Goal: Task Accomplishment & Management: Complete application form

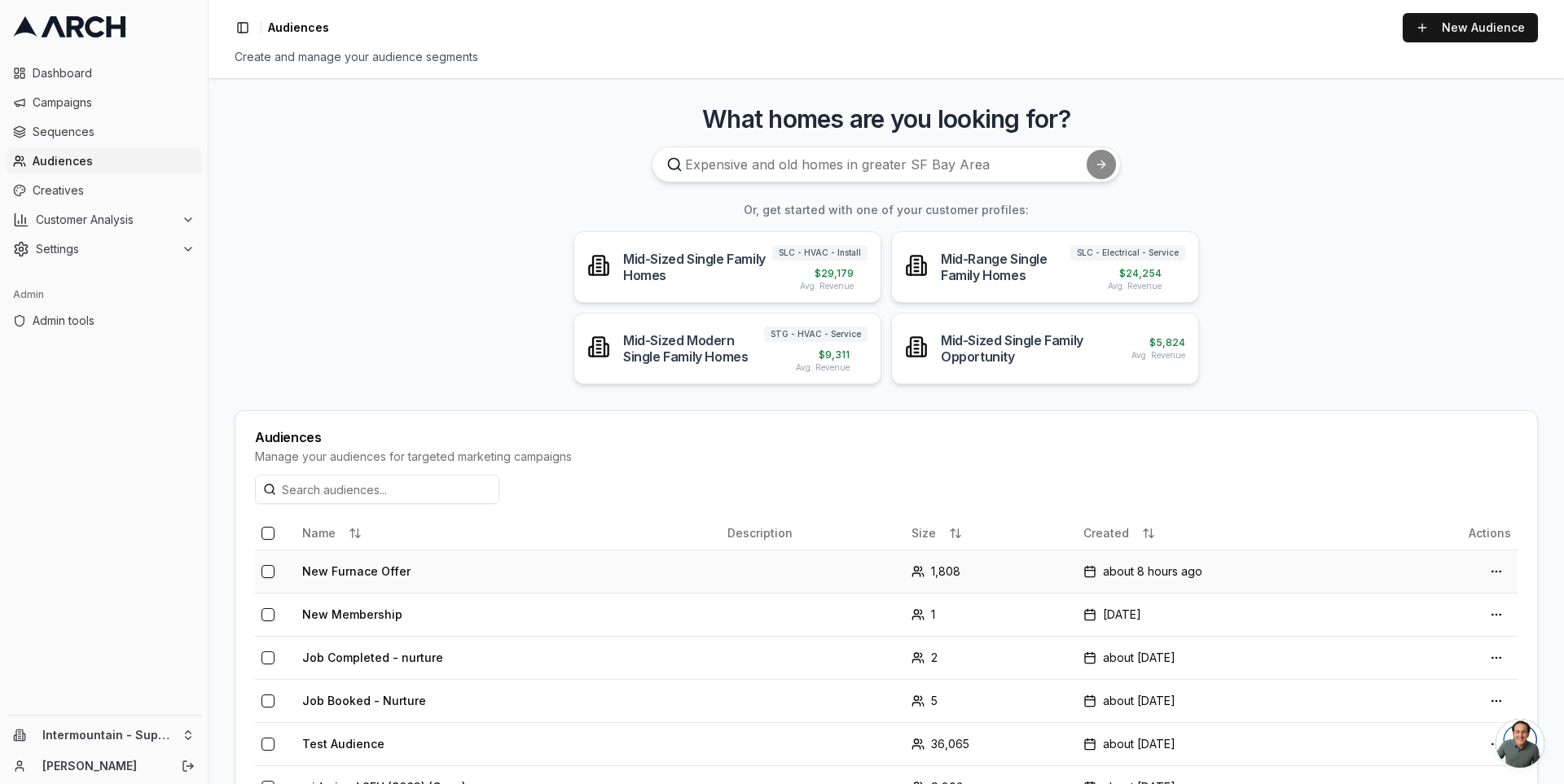
click at [362, 573] on td "New Furnace Offer" at bounding box center [509, 571] width 426 height 43
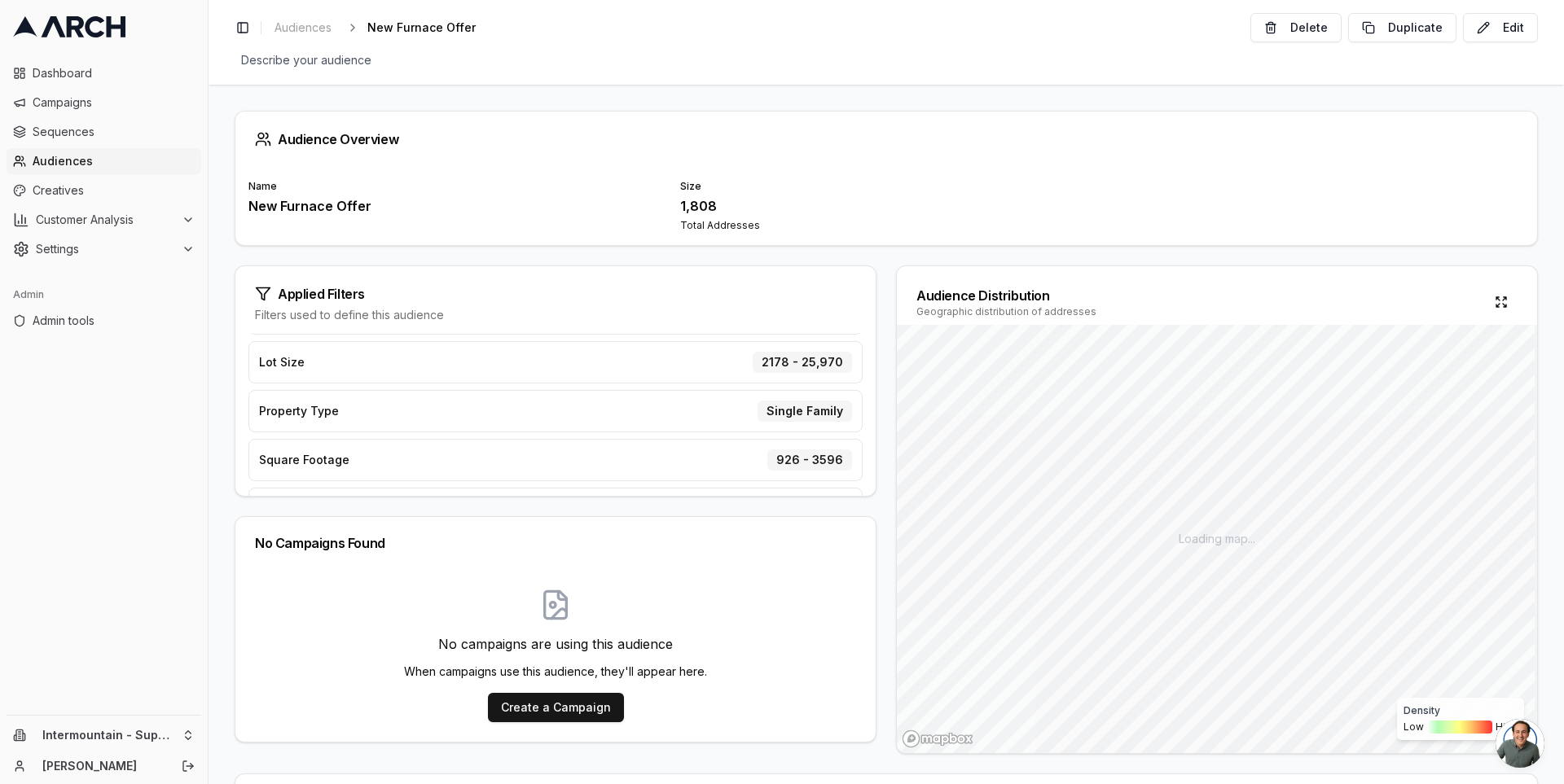
scroll to position [354, 0]
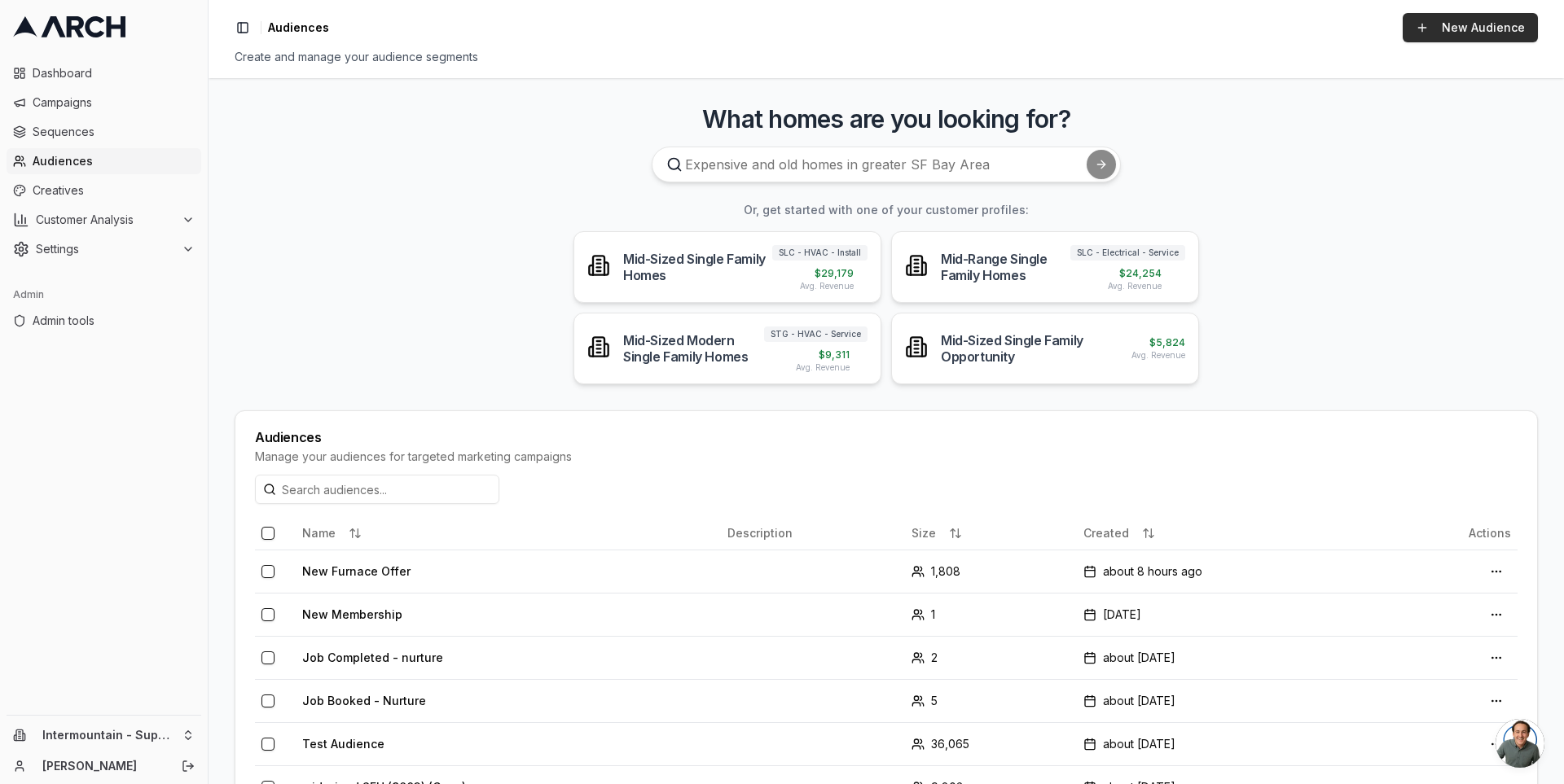
click at [1445, 32] on link "New Audience" at bounding box center [1470, 28] width 135 height 30
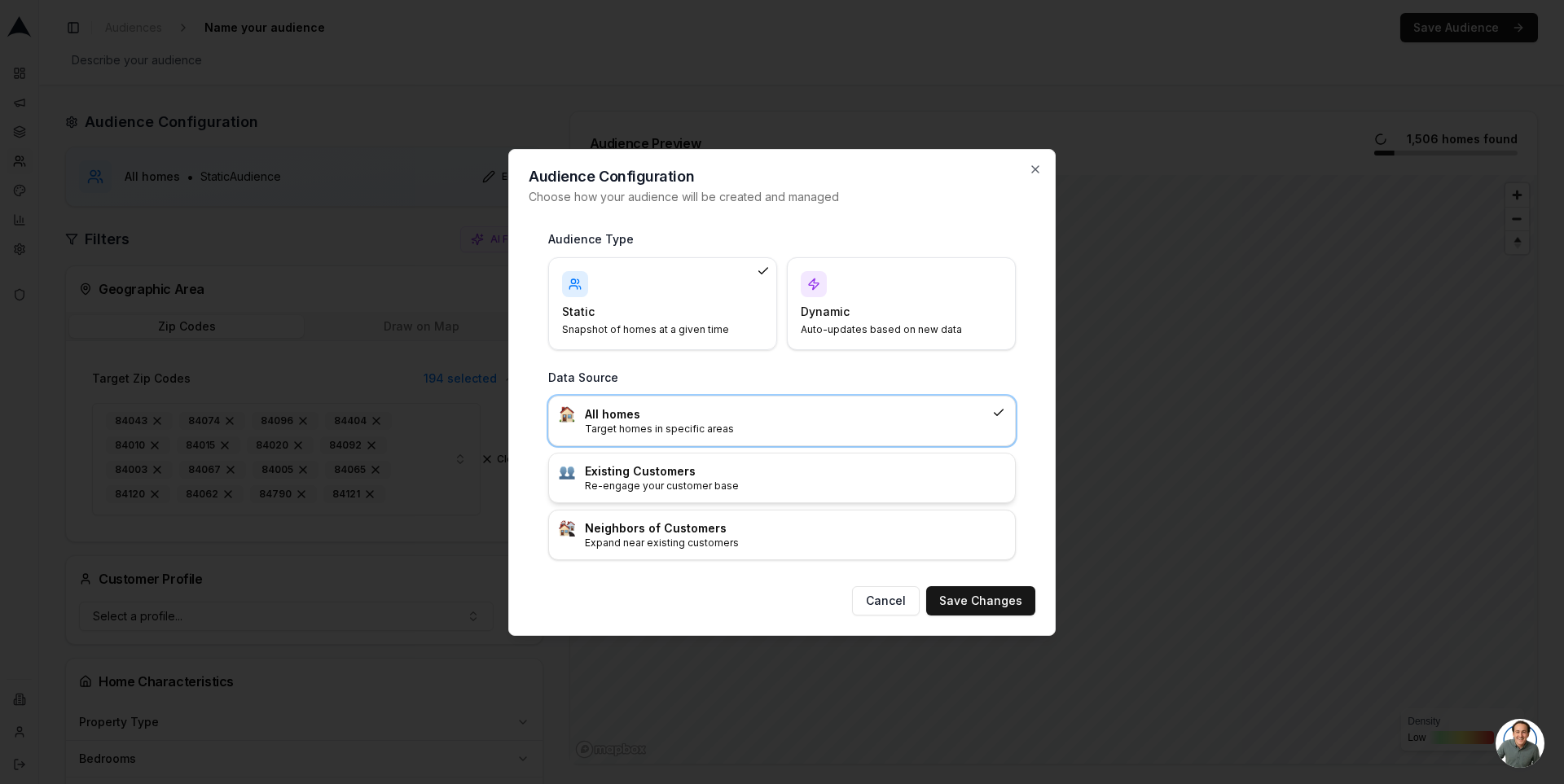
click at [807, 486] on p "Re-engage your customer base" at bounding box center [795, 486] width 420 height 13
click at [993, 595] on button "Save Changes" at bounding box center [981, 601] width 109 height 30
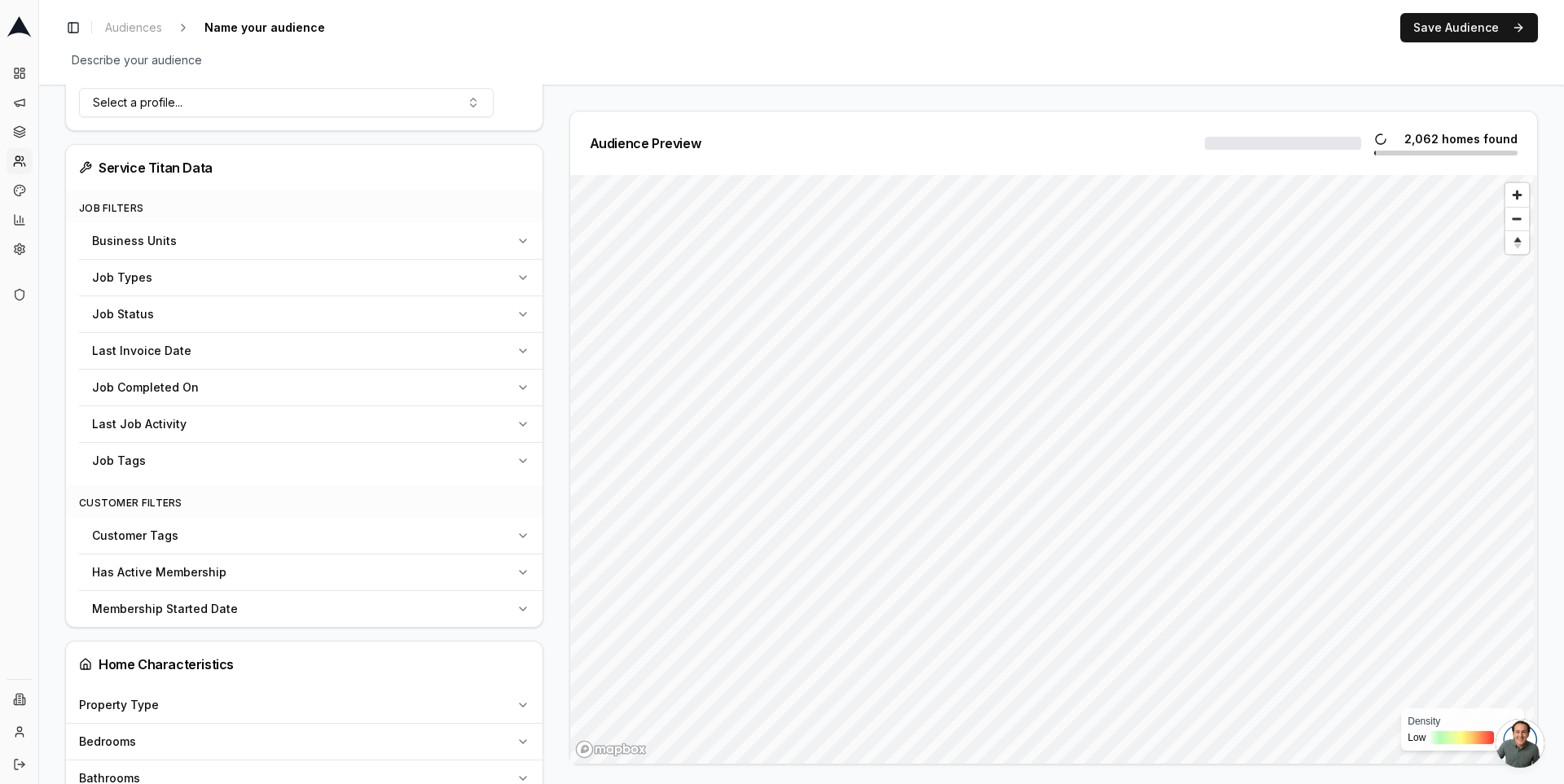
scroll to position [546, 0]
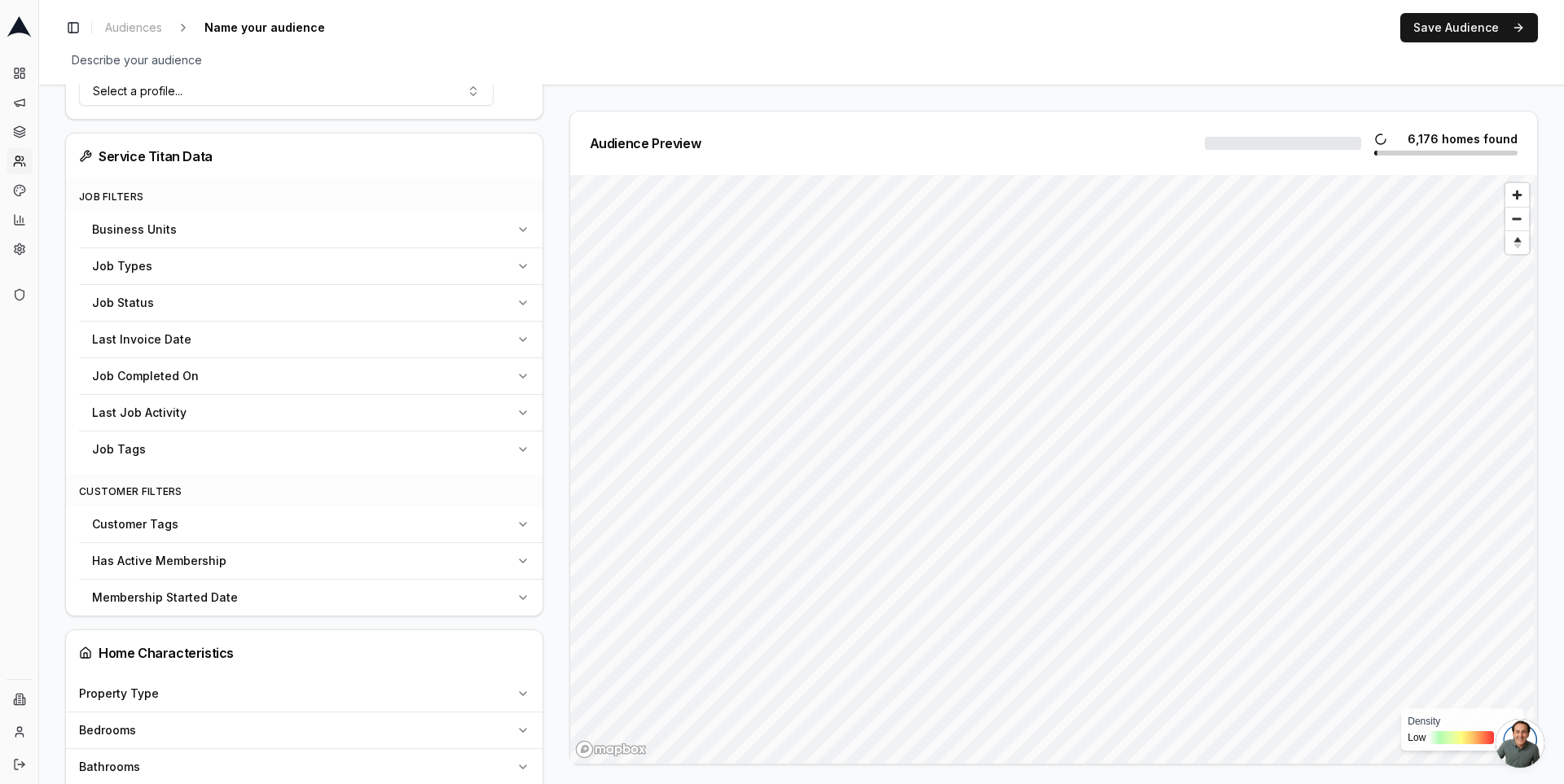
click at [398, 442] on div "Job Tags" at bounding box center [300, 450] width 418 height 16
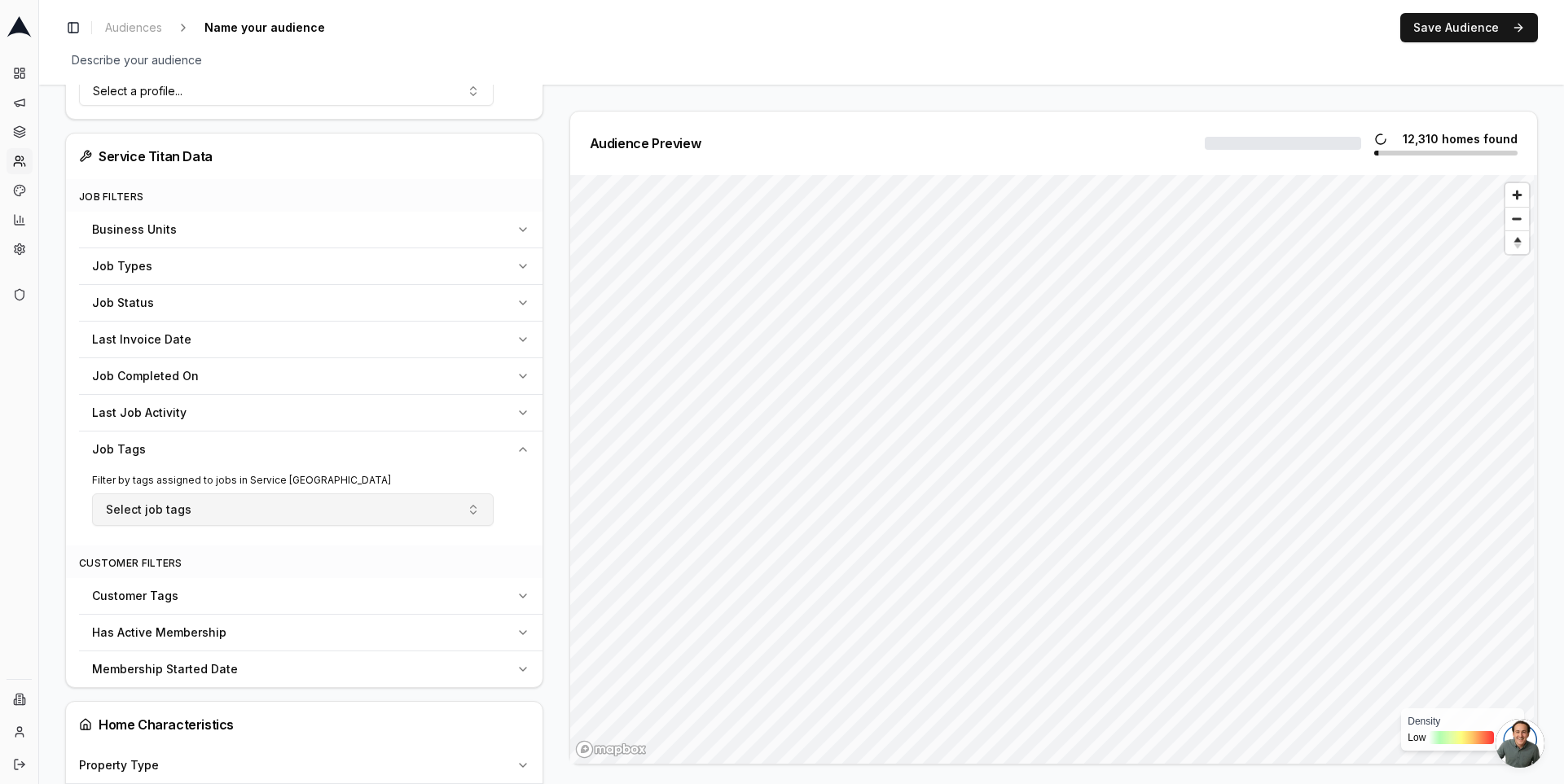
click at [366, 493] on button "Select job tags" at bounding box center [292, 510] width 402 height 32
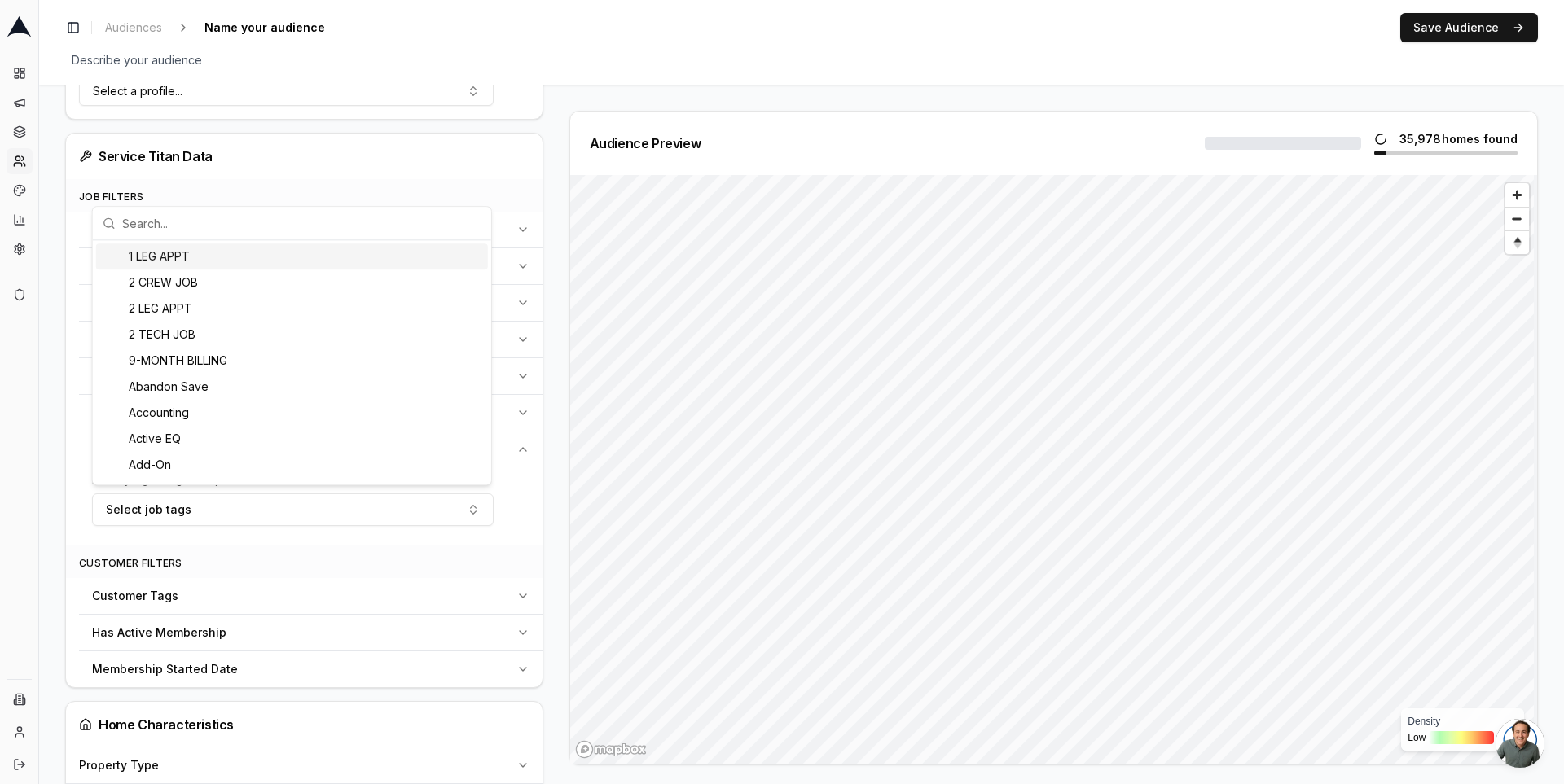
click at [385, 588] on div "Customer Tags" at bounding box center [300, 596] width 418 height 16
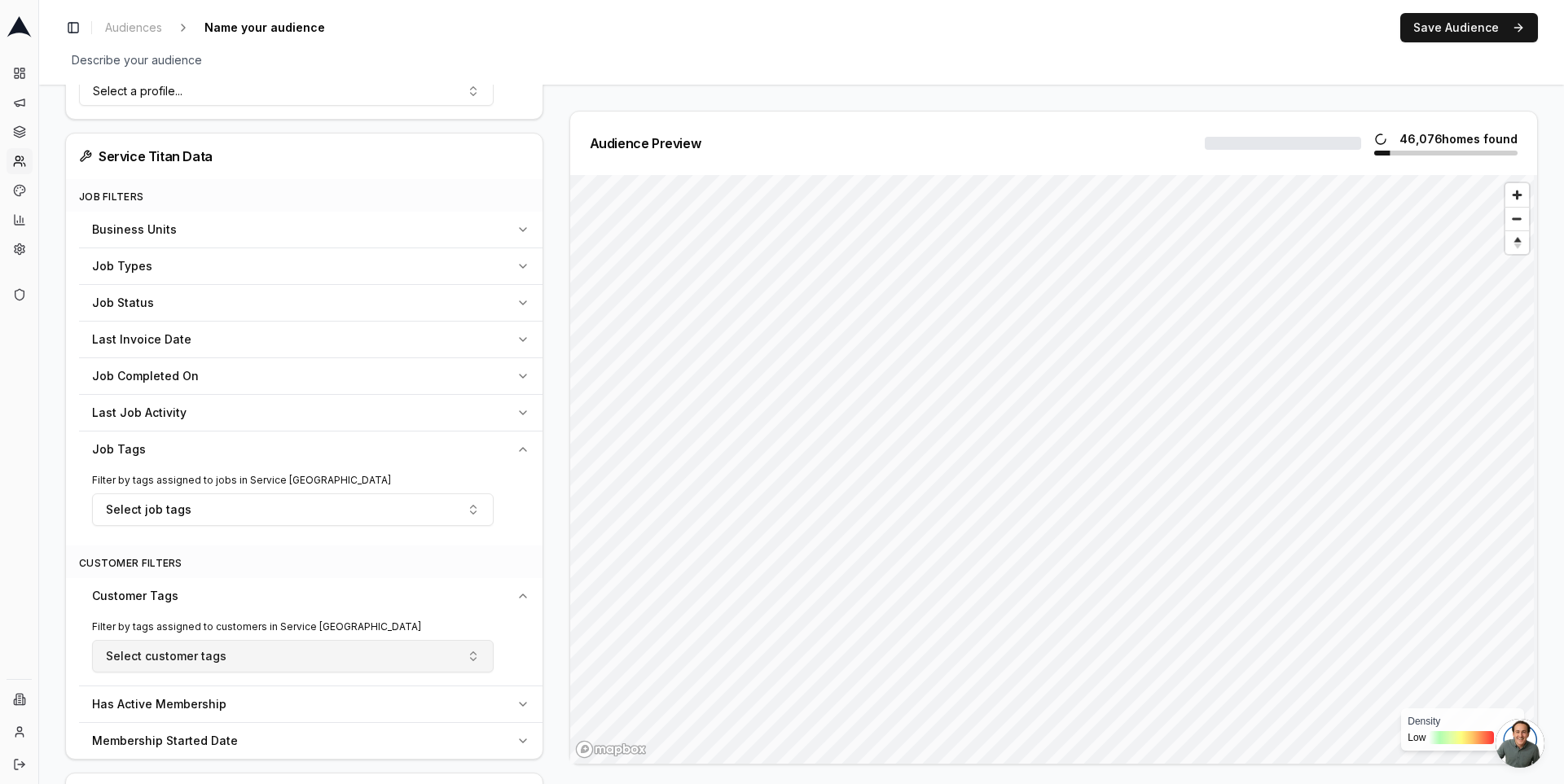
click at [347, 657] on button "Select customer tags" at bounding box center [292, 656] width 402 height 32
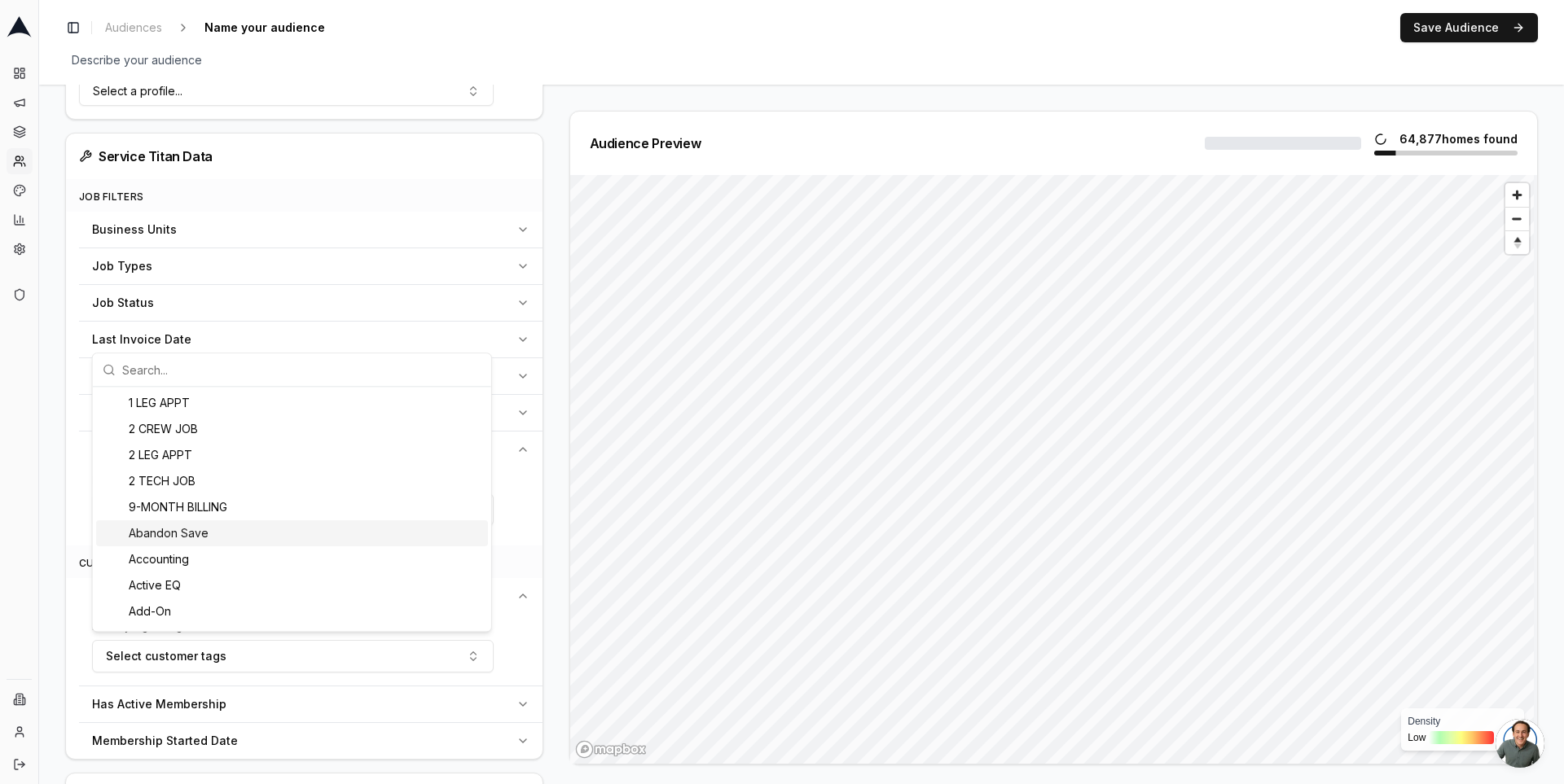
click at [314, 545] on div "Abandon Save" at bounding box center [292, 533] width 392 height 26
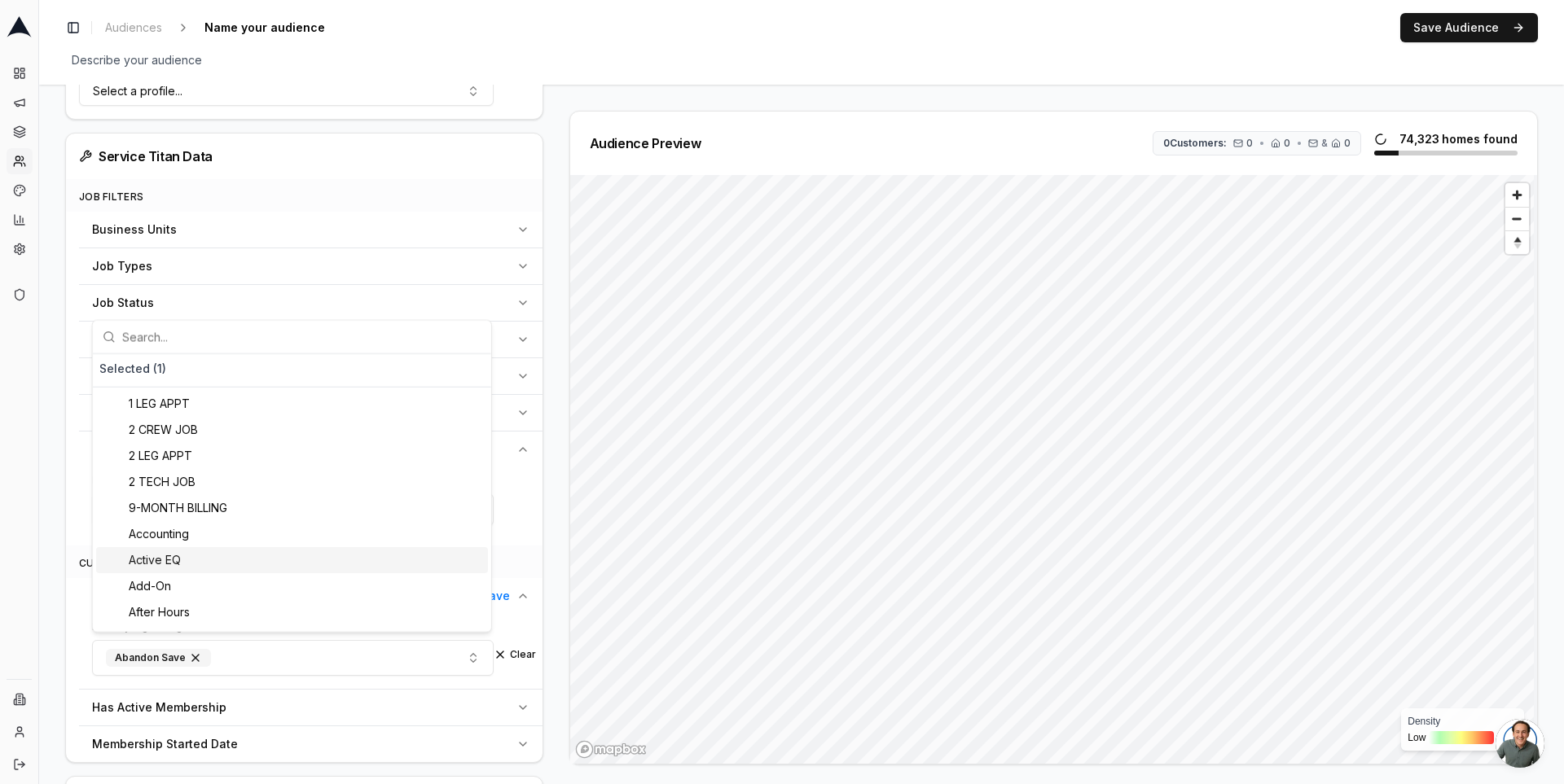
click at [310, 561] on div "Active EQ" at bounding box center [292, 560] width 392 height 26
click at [537, 625] on div "Filter by tags assigned to customers in Service Titan Abandon Save Active EQ Cl…" at bounding box center [310, 652] width 463 height 75
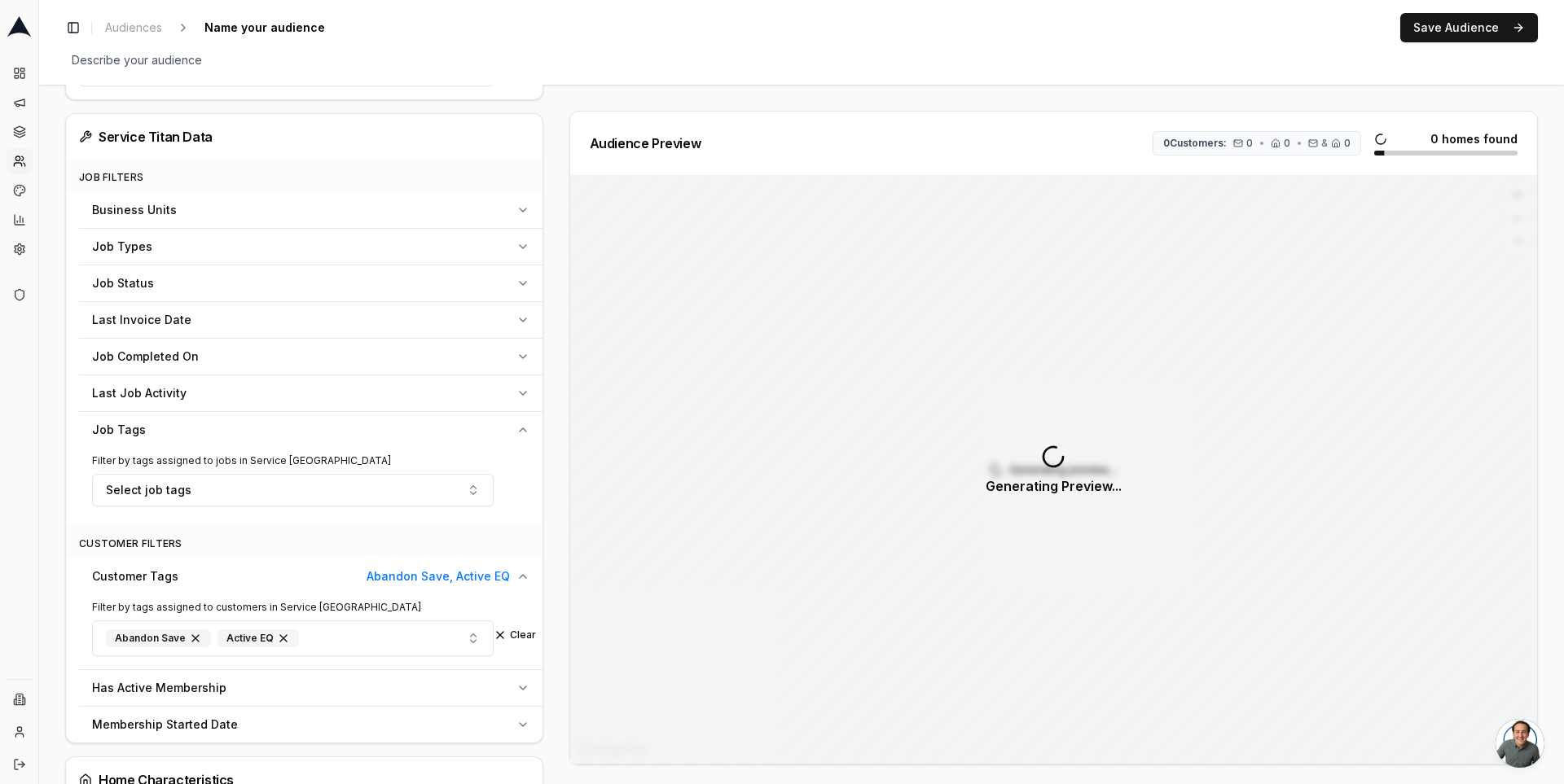
scroll to position [593, 0]
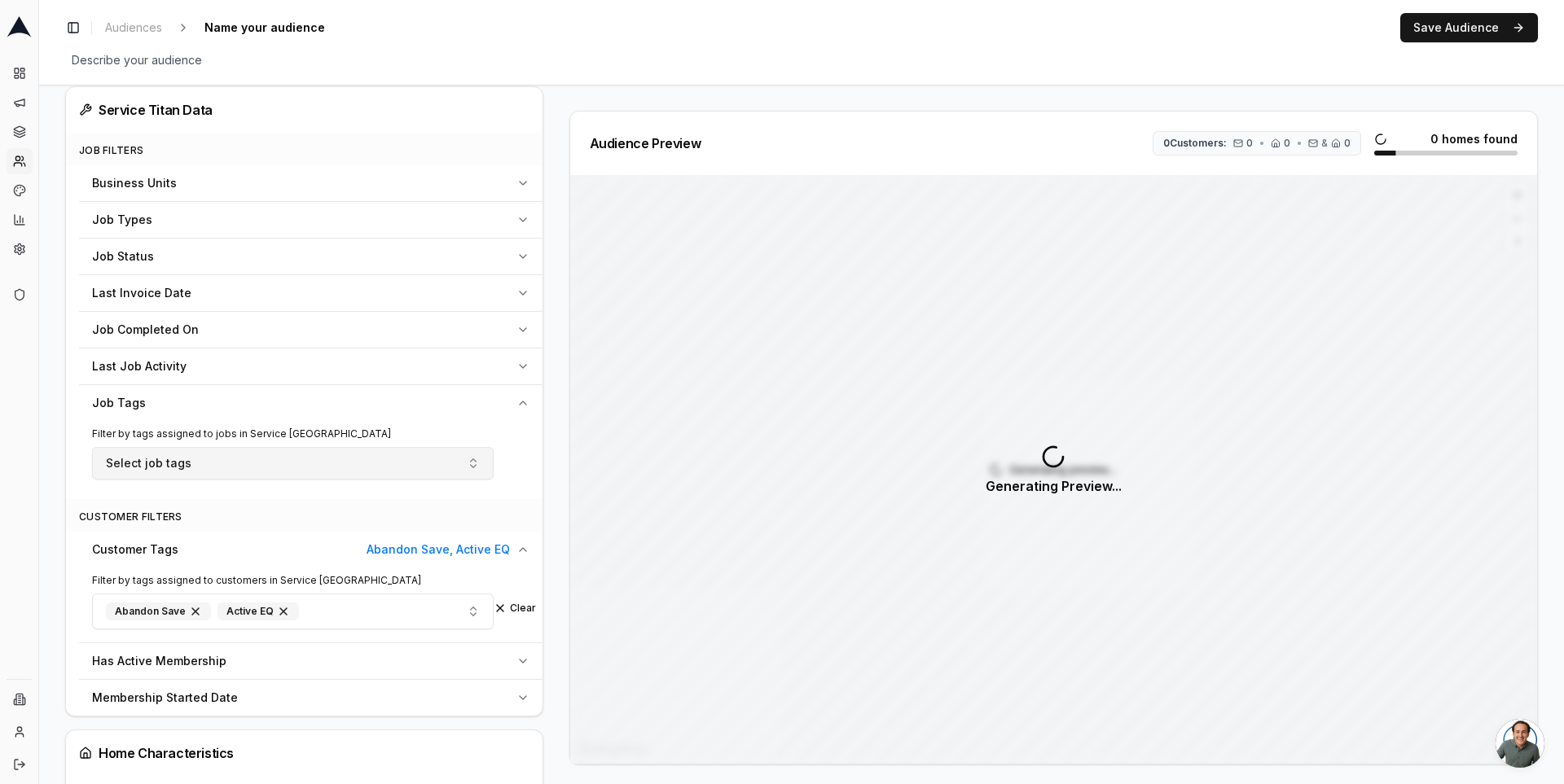
click at [464, 454] on button "Select job tags" at bounding box center [292, 463] width 402 height 32
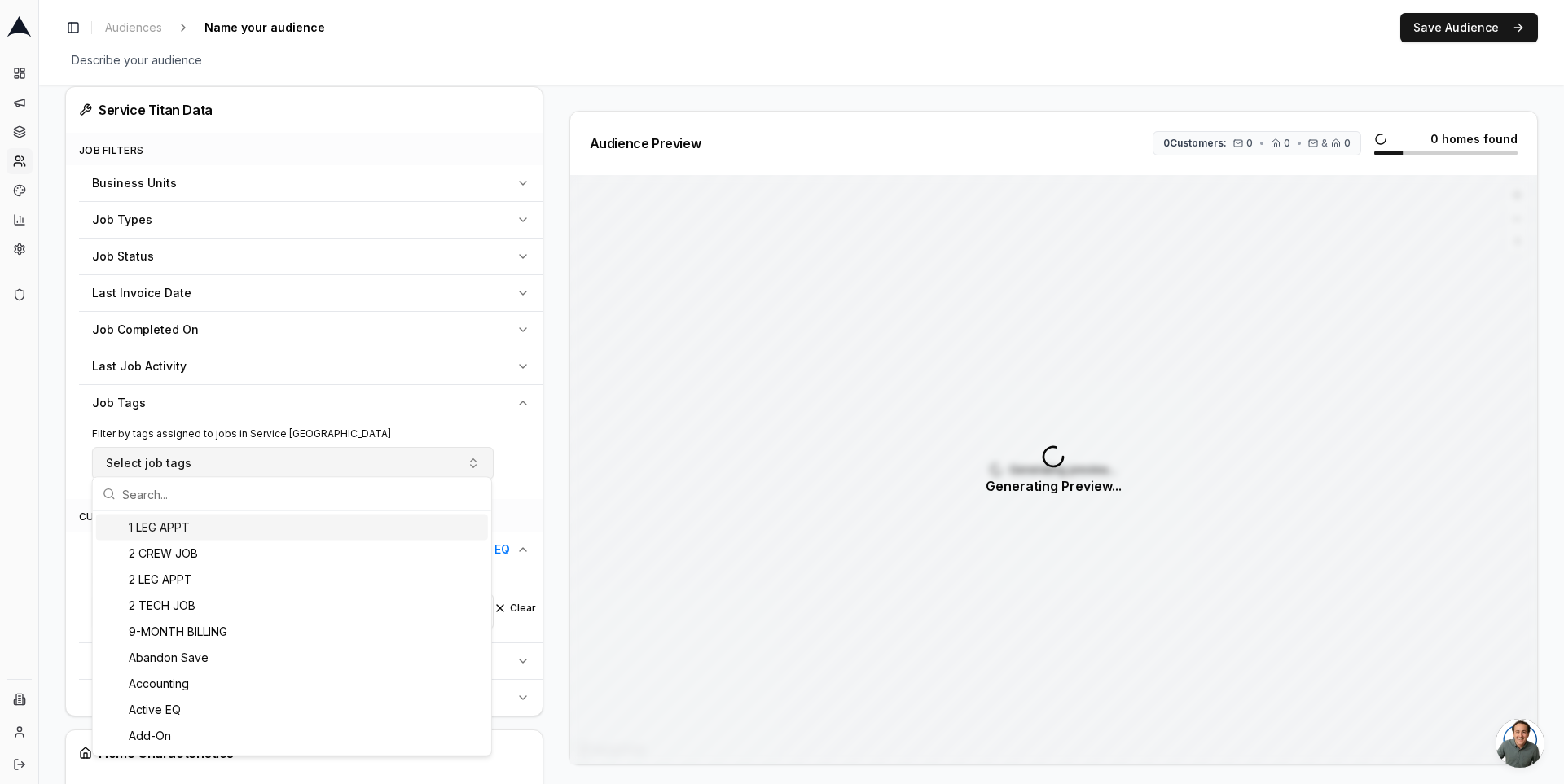
click at [464, 454] on button "Select job tags" at bounding box center [292, 463] width 402 height 32
